Goal: Find contact information: Find contact information

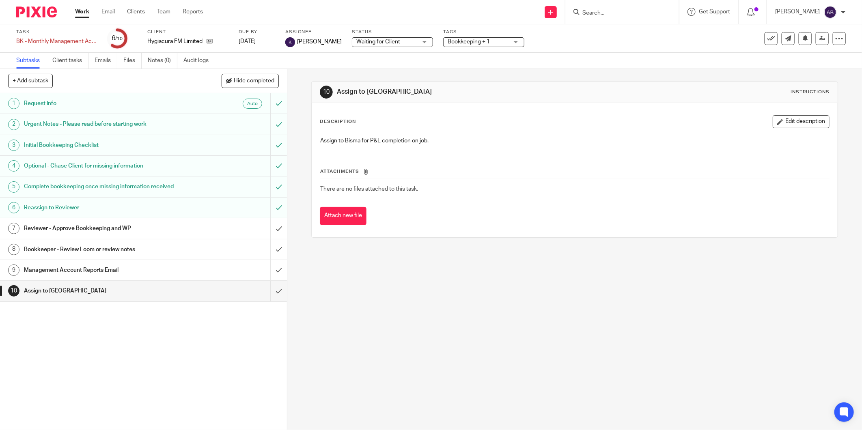
click at [594, 14] on input "Search" at bounding box center [617, 13] width 73 height 7
click at [589, 11] on input "Search" at bounding box center [617, 13] width 73 height 7
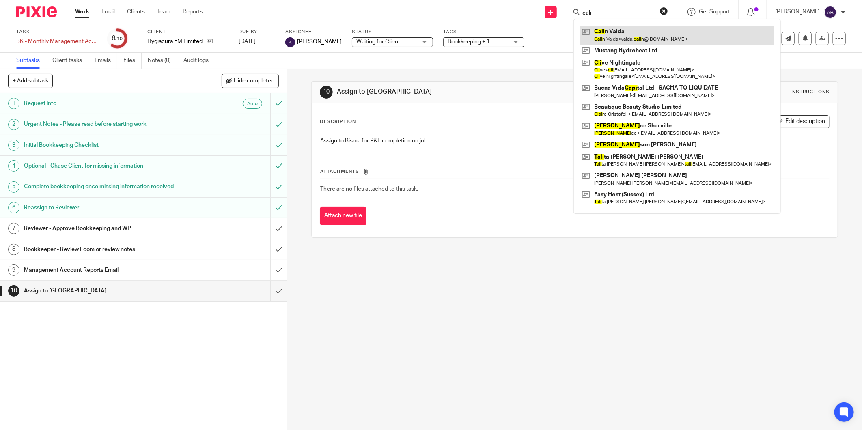
type input "cali"
drag, startPoint x: 614, startPoint y: 38, endPoint x: 609, endPoint y: 42, distance: 6.0
click at [614, 39] on link at bounding box center [677, 35] width 194 height 19
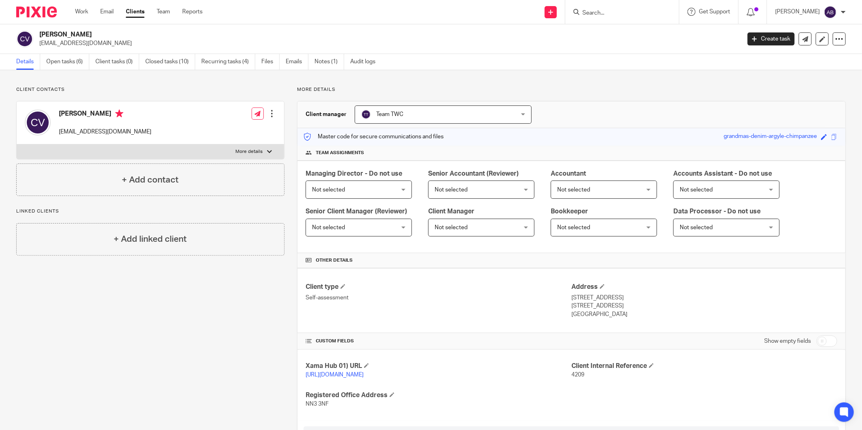
click at [268, 112] on div at bounding box center [272, 114] width 8 height 8
click at [177, 125] on div "Calin Vaida [EMAIL_ADDRESS][PERSON_NAME][DOMAIN_NAME] Edit contact Create clien…" at bounding box center [150, 122] width 267 height 43
click at [169, 118] on div "Calin Vaida [EMAIL_ADDRESS][PERSON_NAME][DOMAIN_NAME] Edit contact Create clien…" at bounding box center [150, 122] width 267 height 43
click at [273, 116] on div at bounding box center [272, 114] width 8 height 8
click at [238, 134] on link "Edit contact" at bounding box center [232, 132] width 77 height 12
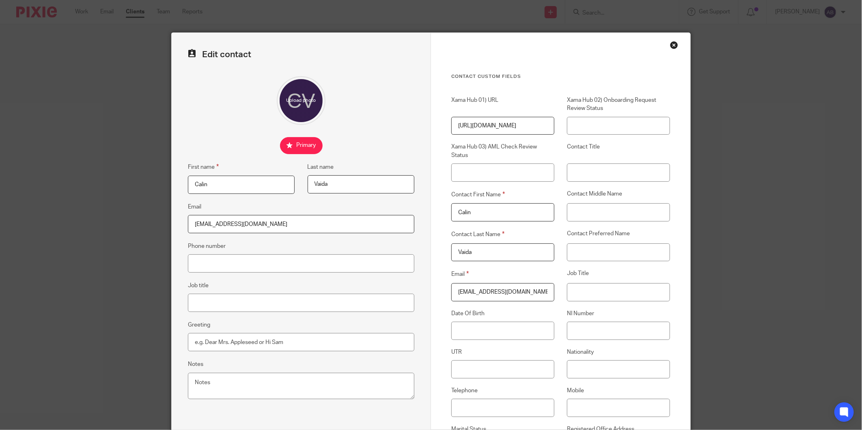
click at [671, 47] on div "Close this dialog window" at bounding box center [674, 45] width 8 height 8
